Goal: Find specific page/section: Find specific page/section

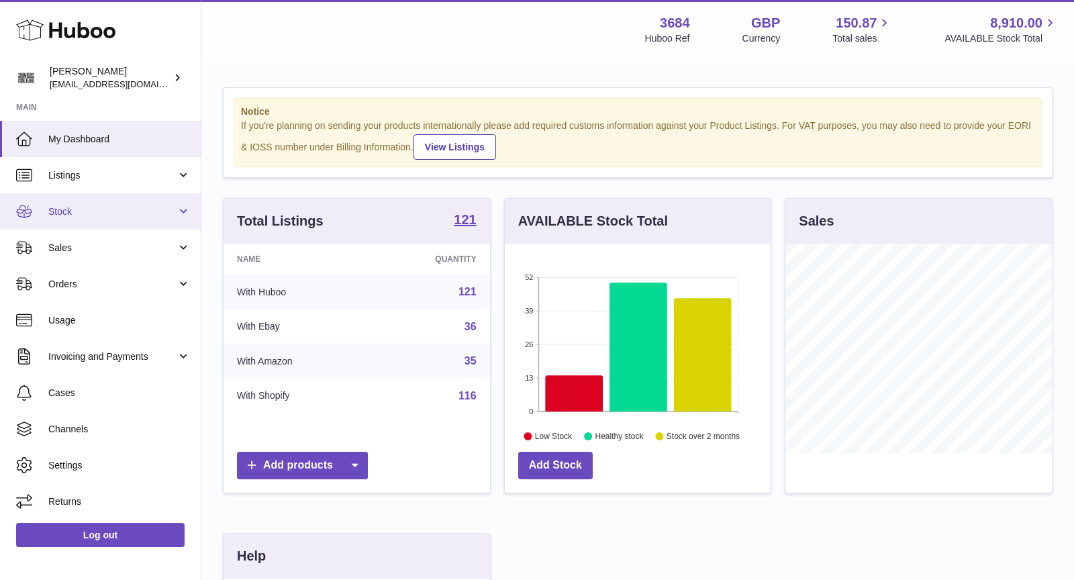
scroll to position [209, 266]
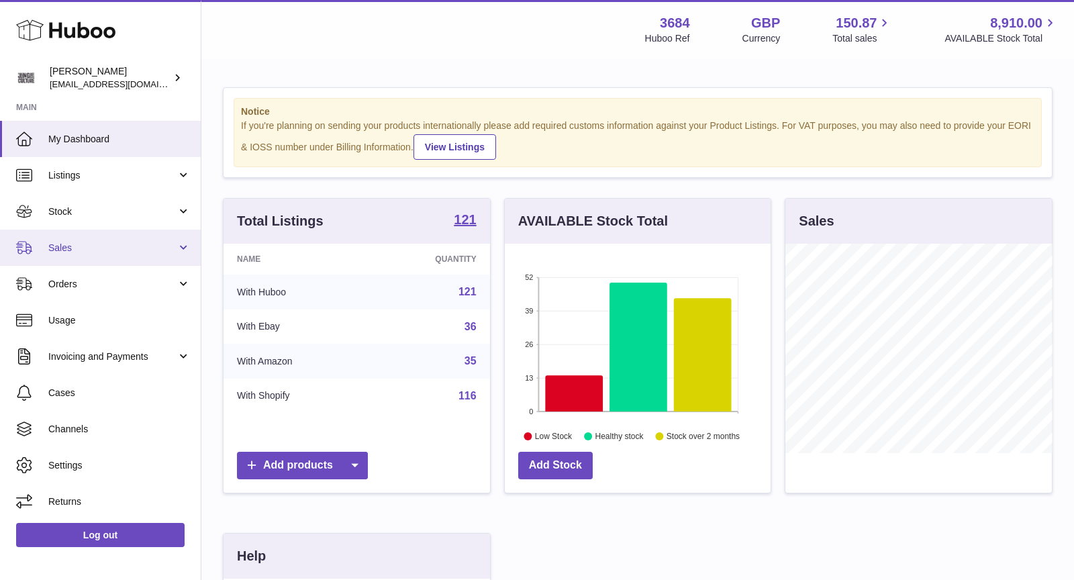
click at [107, 254] on link "Sales" at bounding box center [100, 248] width 201 height 36
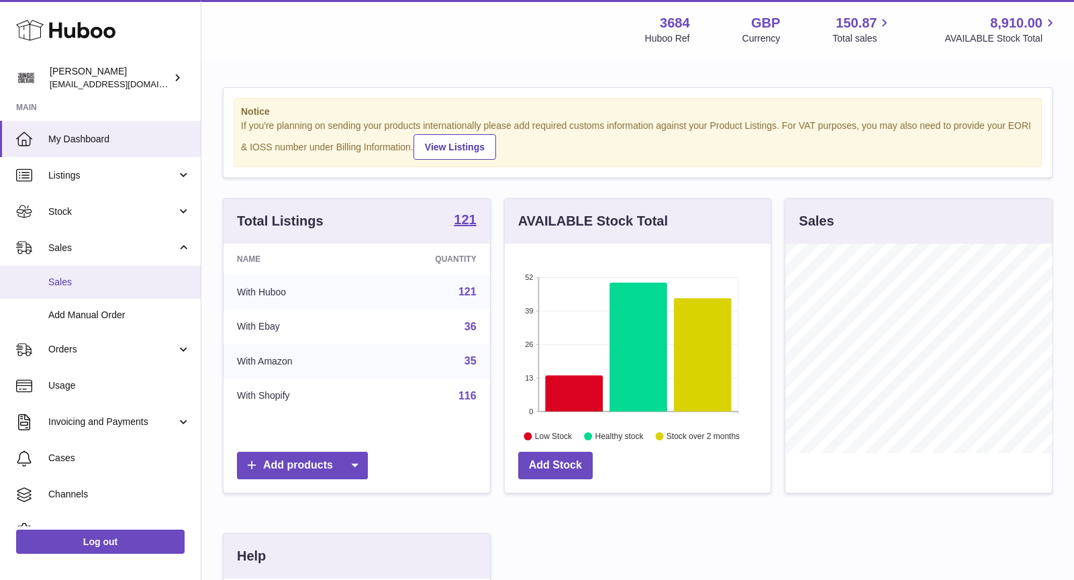
click at [84, 285] on span "Sales" at bounding box center [119, 282] width 142 height 13
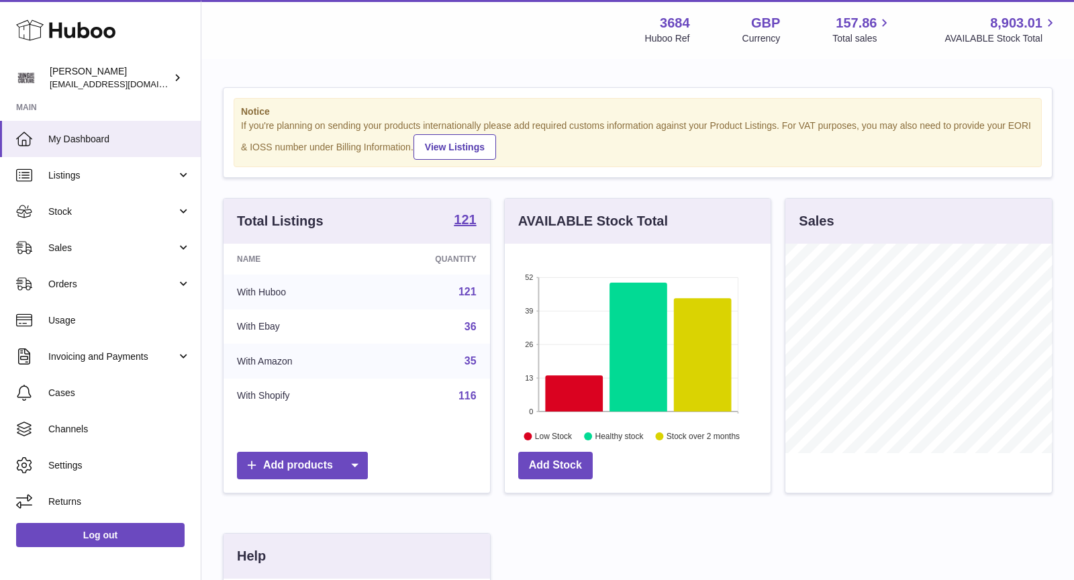
scroll to position [209, 266]
click at [72, 248] on span "Sales" at bounding box center [112, 248] width 128 height 13
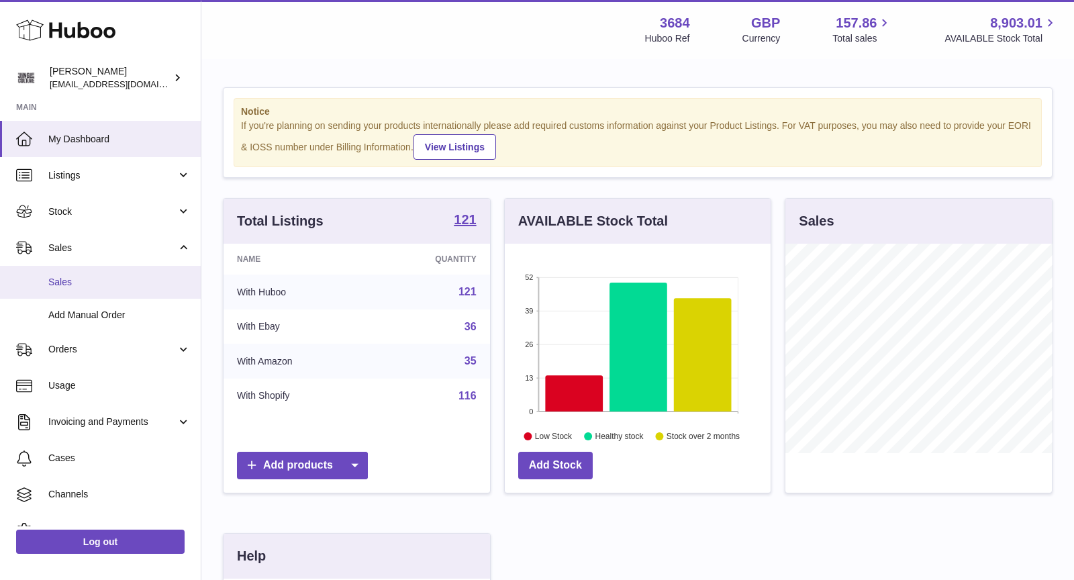
click at [81, 278] on span "Sales" at bounding box center [119, 282] width 142 height 13
